Goal: Task Accomplishment & Management: Manage account settings

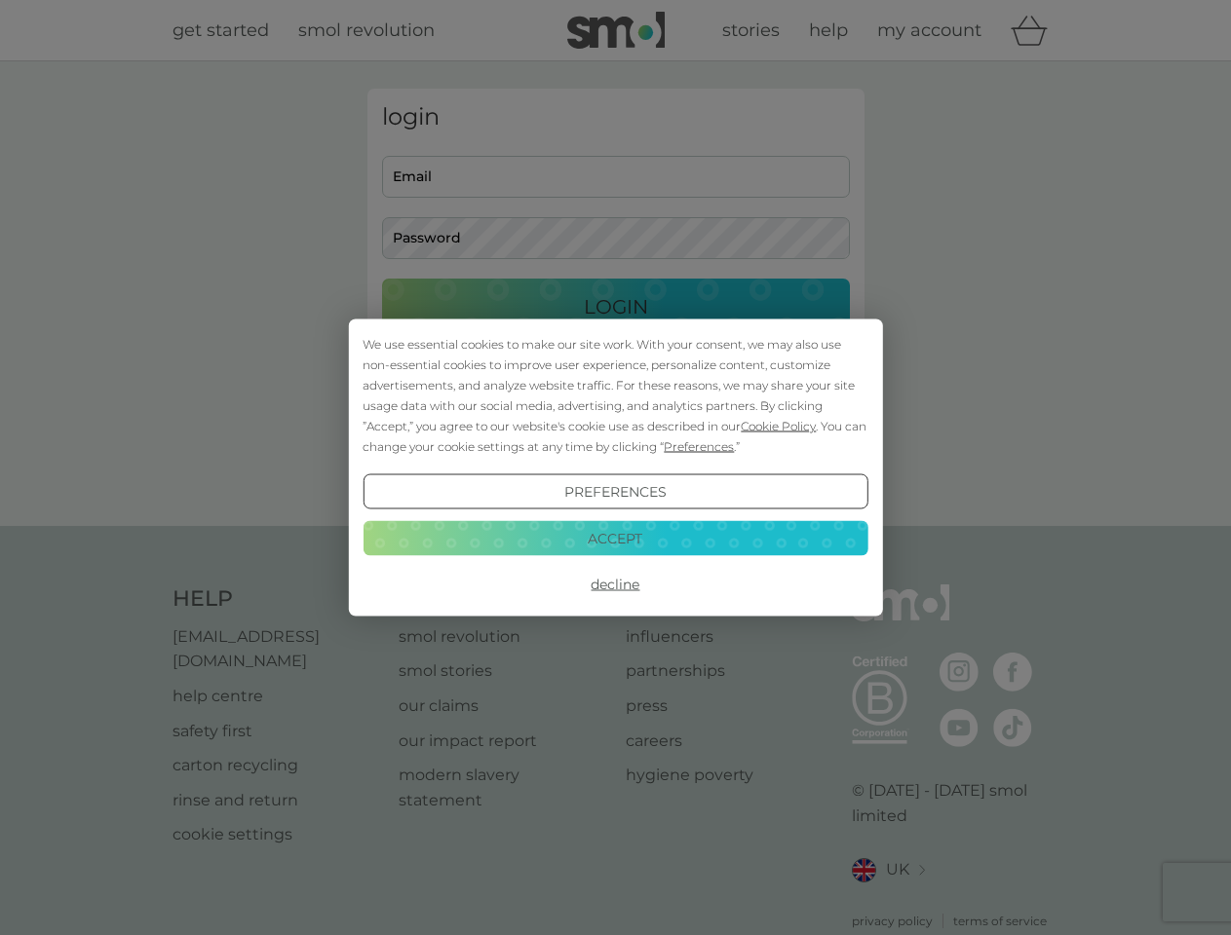
click at [778, 426] on span "Cookie Policy" at bounding box center [777, 426] width 75 height 15
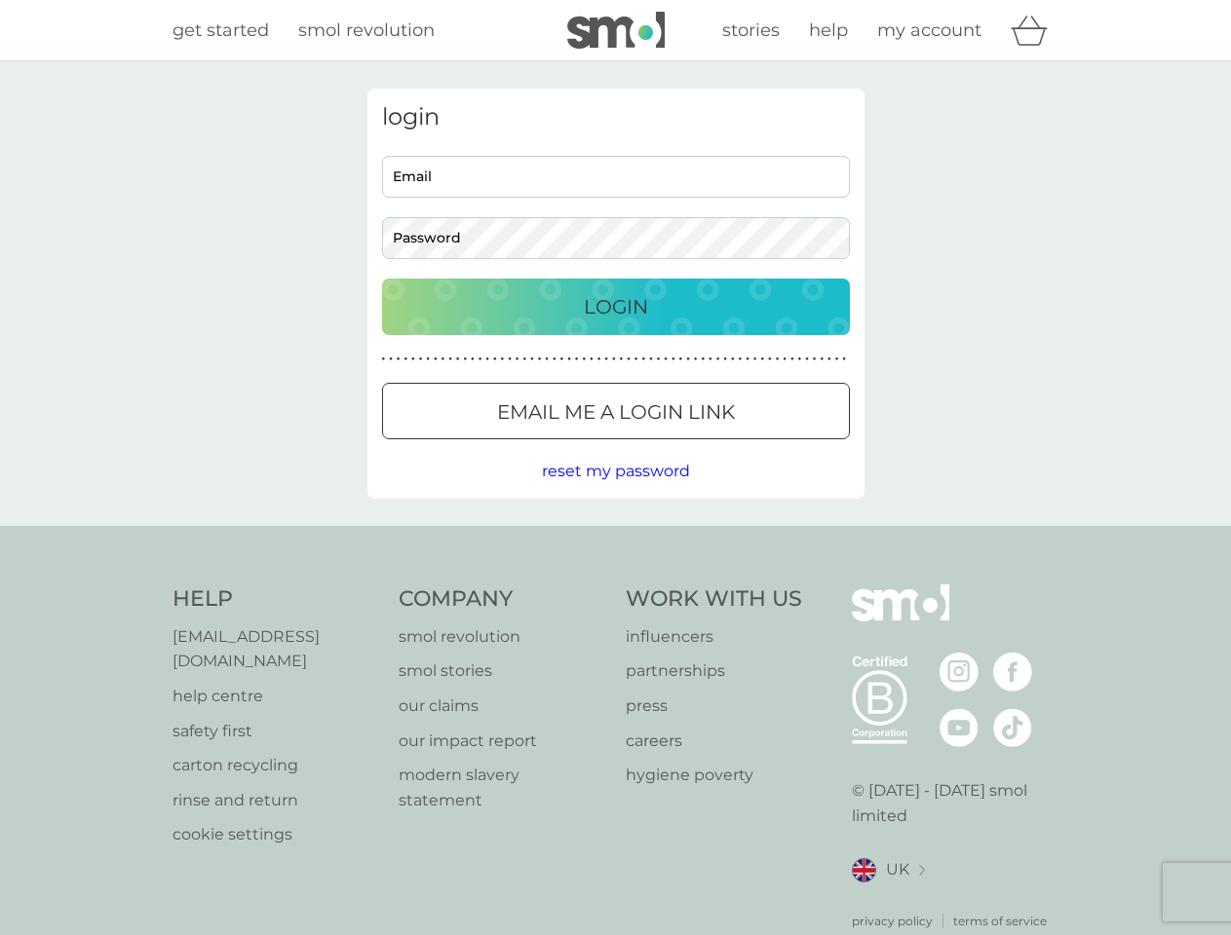
click at [697, 446] on div "login Email Password Login ● ● ● ● ● ● ● ● ● ● ● ● ● ● ● ● ● ● ● ● ● ● ● ● ● ● …" at bounding box center [615, 294] width 497 height 410
click at [615, 492] on div "login Email Password Login ● ● ● ● ● ● ● ● ● ● ● ● ● ● ● ● ● ● ● ● ● ● ● ● ● ● …" at bounding box center [615, 294] width 497 height 410
click at [615, 585] on div "Help [EMAIL_ADDRESS][DOMAIN_NAME] help centre safety first carton recycling rin…" at bounding box center [615, 758] width 887 height 346
click at [615, 538] on div "Help [EMAIL_ADDRESS][DOMAIN_NAME] help centre safety first carton recycling rin…" at bounding box center [615, 757] width 1231 height 463
